Goal: Submit feedback/report problem: Submit feedback/report problem

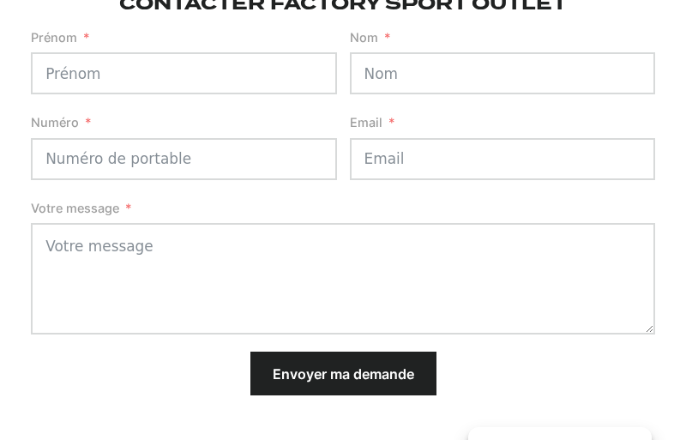
scroll to position [261, 0]
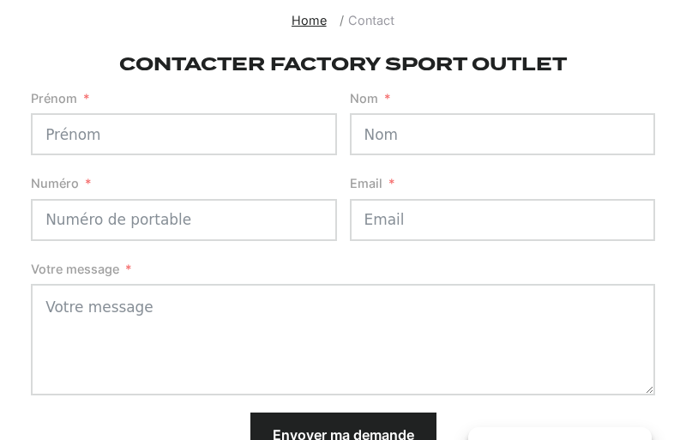
click at [502, 220] on input "Email" at bounding box center [502, 220] width 305 height 42
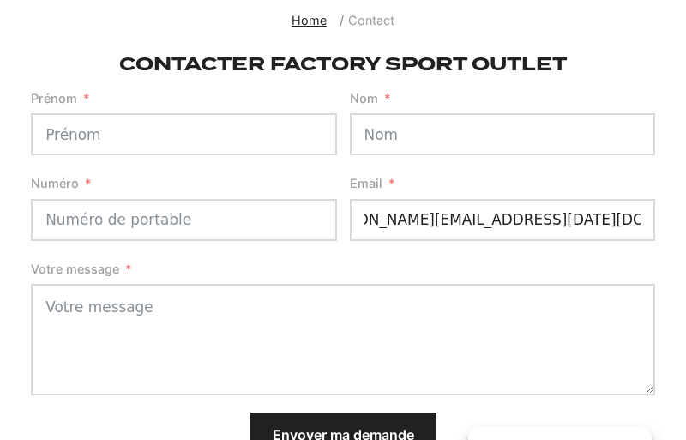
scroll to position [0, 64]
type input "[PERSON_NAME][EMAIL_ADDRESS][DATE][DOMAIN_NAME]"
click at [184, 220] on input "Numéro" at bounding box center [183, 220] width 305 height 42
type input "842918813"
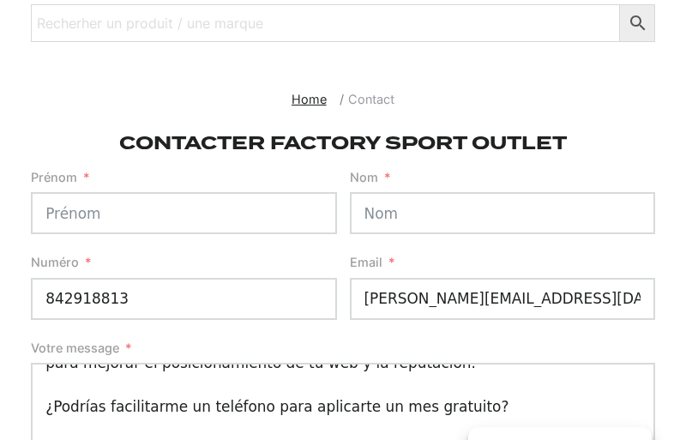
scroll to position [175, 0]
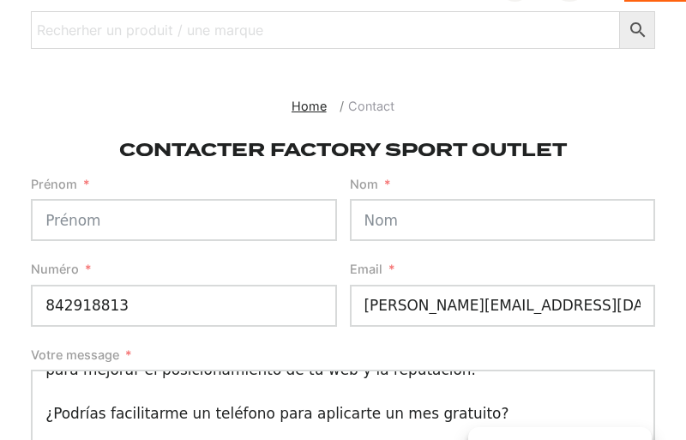
type textarea "Propuesta para Factorysportoutlet. Hola, es un placer saludarte. Te escribo por…"
click at [184, 220] on input "Prénom" at bounding box center [183, 220] width 305 height 42
type input "[PERSON_NAME]"
click at [502, 220] on input "Nom" at bounding box center [502, 220] width 305 height 42
type input "[DATE]"
